Goal: Find specific page/section: Find specific page/section

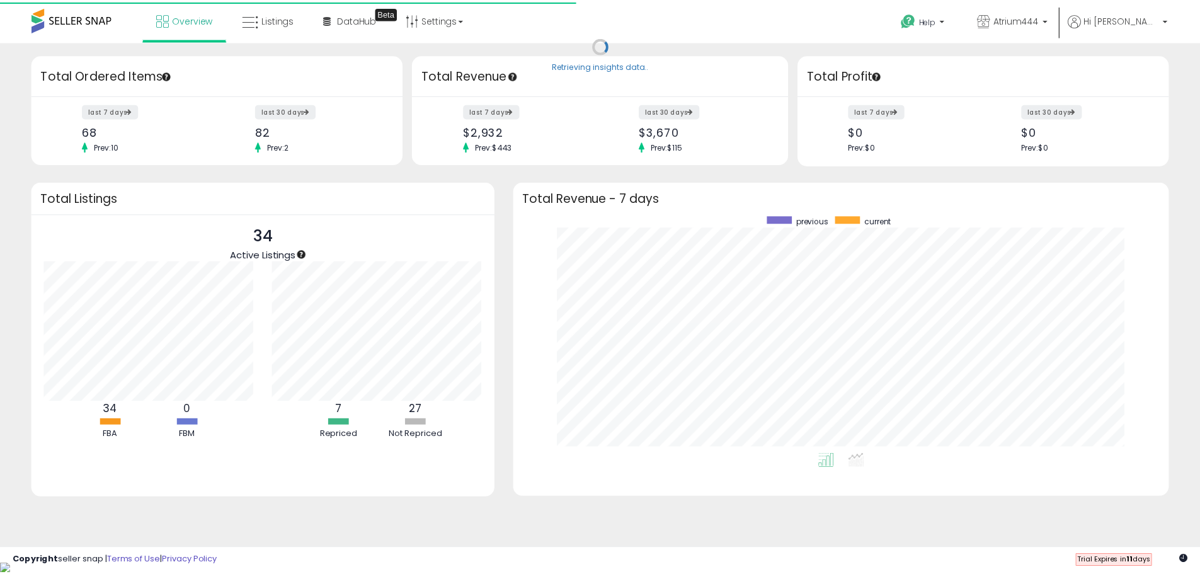
scroll to position [238, 631]
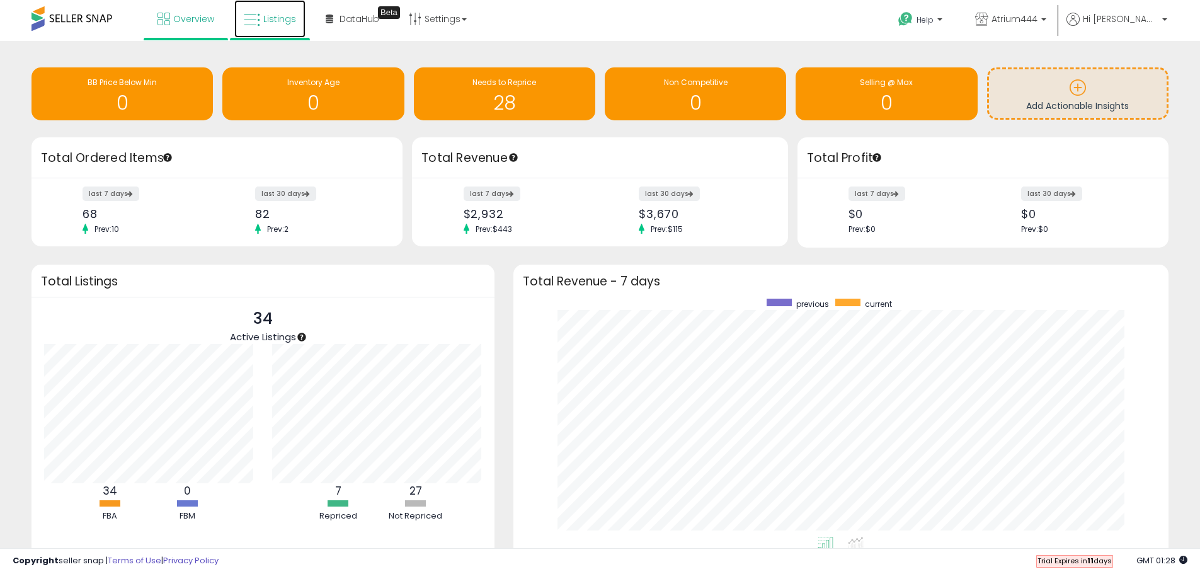
click at [283, 18] on span "Listings" at bounding box center [279, 19] width 33 height 13
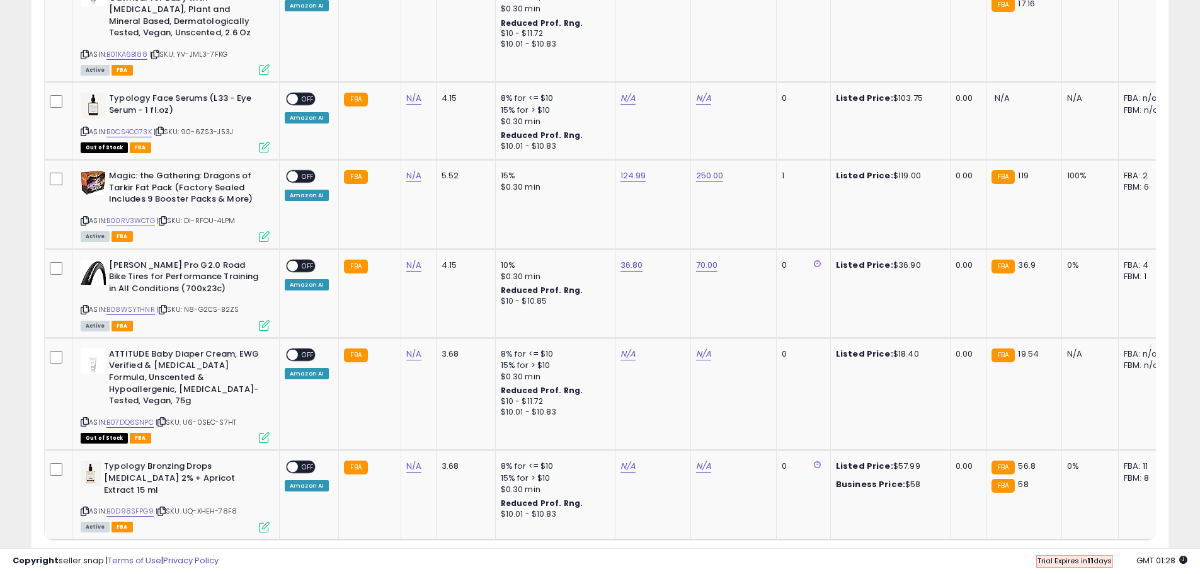
scroll to position [2373, 0]
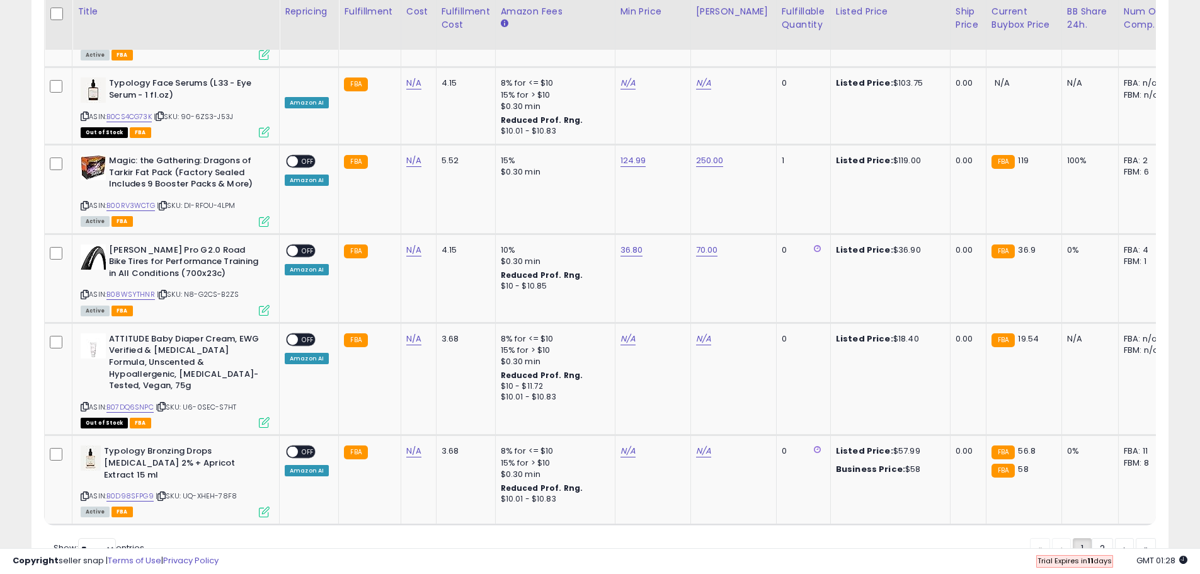
click at [1101, 538] on link "2" at bounding box center [1102, 548] width 21 height 21
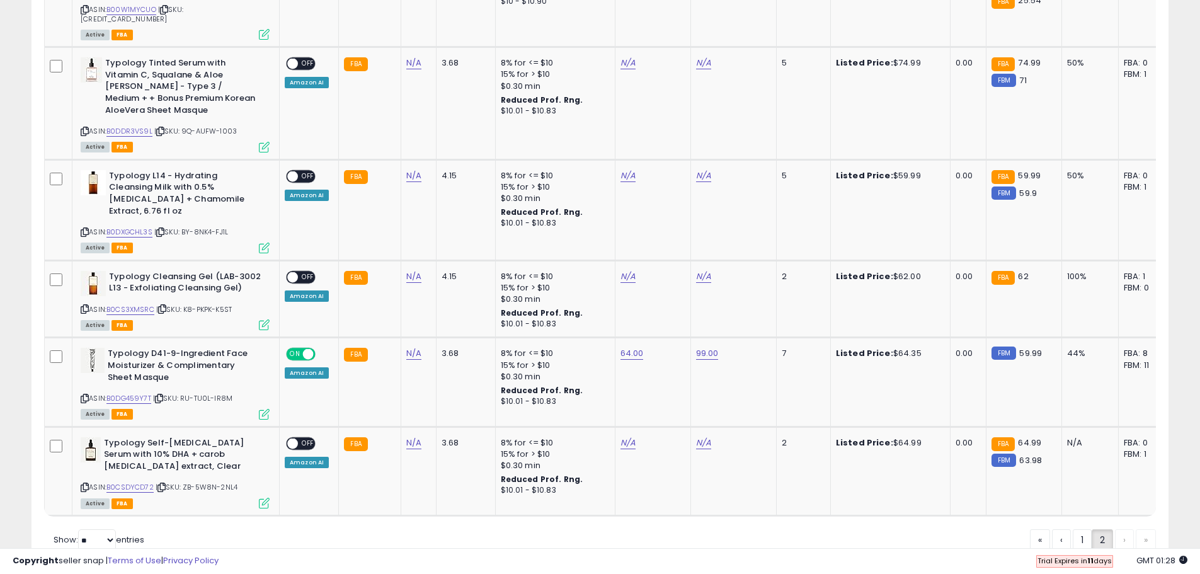
scroll to position [996, 0]
